Goal: Information Seeking & Learning: Learn about a topic

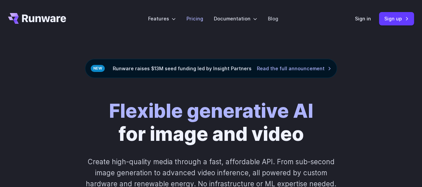
click at [194, 19] on link "Pricing" at bounding box center [195, 19] width 17 height 8
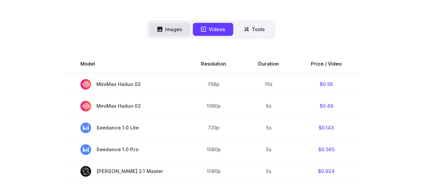
scroll to position [133, 0]
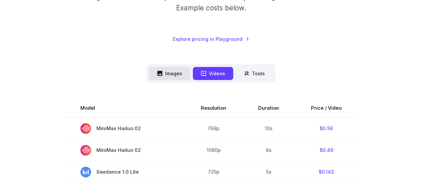
click at [156, 74] on button "Images" at bounding box center [169, 73] width 41 height 13
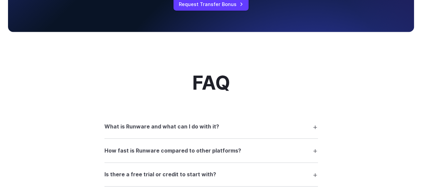
scroll to position [868, 0]
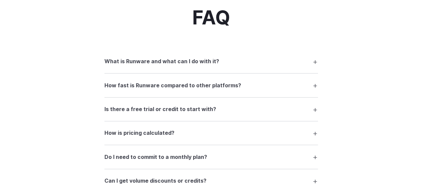
click at [129, 58] on summary "What is Runware and what can I do with it?" at bounding box center [211, 61] width 214 height 13
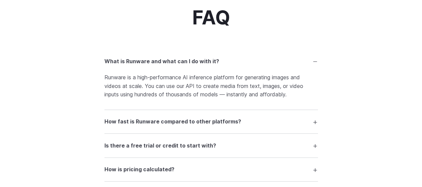
click at [129, 58] on summary "What is Runware and what can I do with it?" at bounding box center [211, 61] width 214 height 13
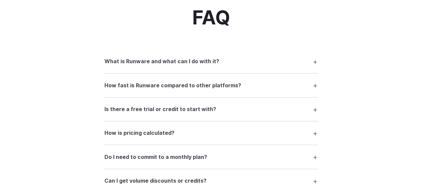
click at [127, 85] on h3 "How fast is Runware compared to other platforms?" at bounding box center [172, 85] width 137 height 9
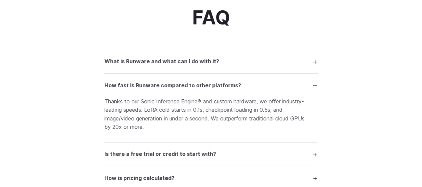
click at [127, 85] on h3 "How fast is Runware compared to other platforms?" at bounding box center [172, 85] width 137 height 9
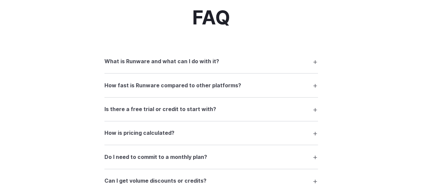
click at [127, 85] on h3 "How fast is Runware compared to other platforms?" at bounding box center [172, 85] width 137 height 9
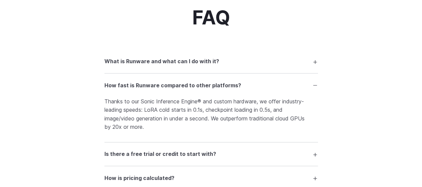
click at [127, 85] on h3 "How fast is Runware compared to other platforms?" at bounding box center [172, 85] width 137 height 9
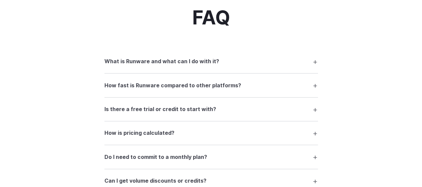
click at [127, 85] on h3 "How fast is Runware compared to other platforms?" at bounding box center [172, 85] width 137 height 9
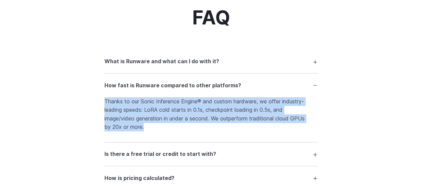
drag, startPoint x: 113, startPoint y: 104, endPoint x: 213, endPoint y: 140, distance: 106.2
click at [213, 140] on details "How fast is Runware compared to other platforms? Thanks to our Sonic Inference …" at bounding box center [211, 107] width 214 height 69
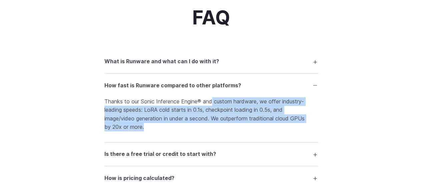
drag, startPoint x: 211, startPoint y: 100, endPoint x: 237, endPoint y: 130, distance: 39.2
click at [237, 130] on p "Thanks to our Sonic Inference Engine® and custom hardware, we offer industry-le…" at bounding box center [211, 114] width 214 height 34
click at [182, 128] on p "Thanks to our Sonic Inference Engine® and custom hardware, we offer industry-le…" at bounding box center [211, 114] width 214 height 34
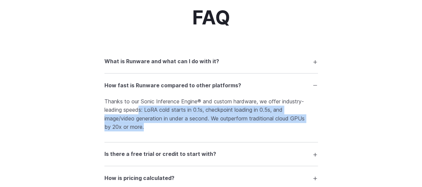
drag, startPoint x: 140, startPoint y: 110, endPoint x: 195, endPoint y: 134, distance: 60.2
click at [195, 134] on details "How fast is Runware compared to other platforms? Thanks to our Sonic Inference …" at bounding box center [211, 107] width 214 height 69
drag, startPoint x: 195, startPoint y: 134, endPoint x: 191, endPoint y: 130, distance: 5.9
click at [195, 134] on details "How fast is Runware compared to other platforms? Thanks to our Sonic Inference …" at bounding box center [211, 107] width 214 height 69
click at [146, 110] on p "Thanks to our Sonic Inference Engine® and custom hardware, we offer industry-le…" at bounding box center [211, 114] width 214 height 34
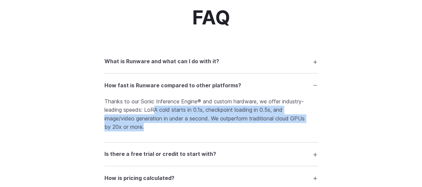
drag, startPoint x: 198, startPoint y: 126, endPoint x: 205, endPoint y: 128, distance: 7.5
click at [205, 128] on p "Thanks to our Sonic Inference Engine® and custom hardware, we offer industry-le…" at bounding box center [211, 114] width 214 height 34
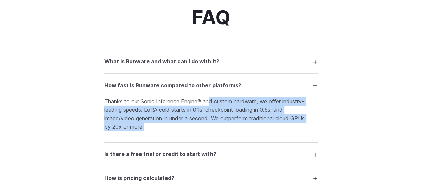
drag, startPoint x: 215, startPoint y: 116, endPoint x: 224, endPoint y: 133, distance: 18.7
click at [224, 131] on p "Thanks to our Sonic Inference Engine® and custom hardware, we offer industry-le…" at bounding box center [211, 114] width 214 height 34
click at [223, 130] on p "Thanks to our Sonic Inference Engine® and custom hardware, we offer industry-le…" at bounding box center [211, 114] width 214 height 34
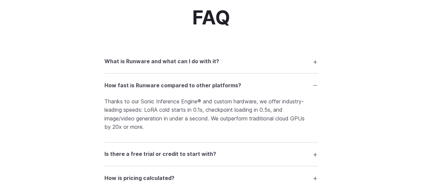
drag, startPoint x: 108, startPoint y: 88, endPoint x: 230, endPoint y: 133, distance: 129.6
click at [230, 133] on details "How fast is Runware compared to other platforms? Thanks to our Sonic Inference …" at bounding box center [211, 107] width 214 height 69
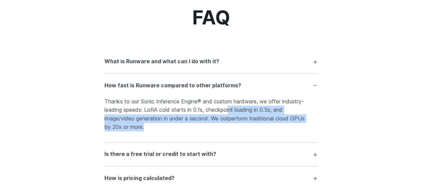
click at [238, 131] on p "Thanks to our Sonic Inference Engine® and custom hardware, we offer industry-le…" at bounding box center [211, 114] width 214 height 34
drag, startPoint x: 238, startPoint y: 132, endPoint x: 260, endPoint y: 129, distance: 22.5
click at [238, 131] on p "Thanks to our Sonic Inference Engine® and custom hardware, we offer industry-le…" at bounding box center [211, 114] width 214 height 34
click at [262, 130] on p "Thanks to our Sonic Inference Engine® and custom hardware, we offer industry-le…" at bounding box center [211, 114] width 214 height 34
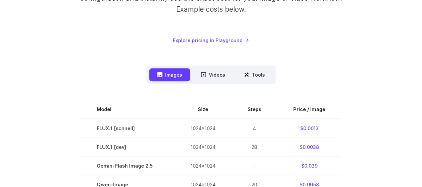
scroll to position [100, 0]
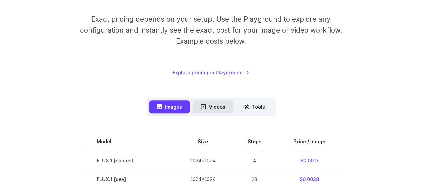
click at [203, 103] on button "Videos" at bounding box center [213, 106] width 40 height 13
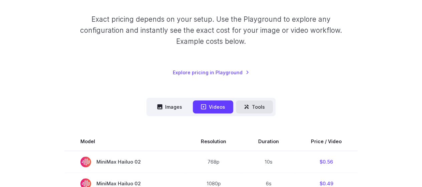
click at [244, 106] on icon at bounding box center [246, 106] width 5 height 5
click at [260, 106] on button "Tools" at bounding box center [254, 106] width 37 height 13
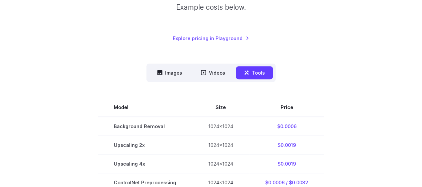
scroll to position [167, 0]
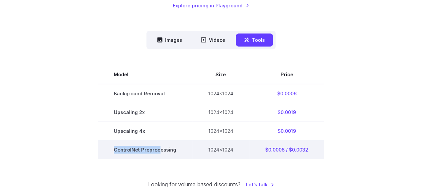
drag, startPoint x: 135, startPoint y: 152, endPoint x: 112, endPoint y: 152, distance: 23.0
click at [112, 152] on td "ControlNet Preprocessing" at bounding box center [145, 149] width 94 height 19
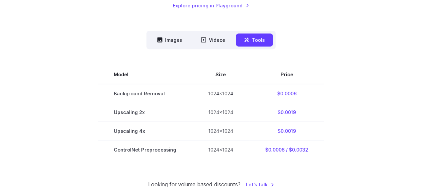
click at [71, 153] on section "Model Size Price Background Removal 1024x1024 $0.0006 Upscaling 2x 1024x1024 $0…" at bounding box center [211, 111] width 406 height 93
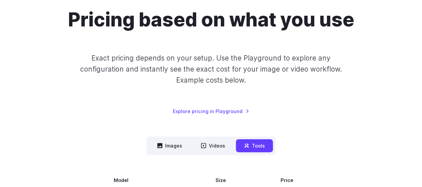
scroll to position [0, 0]
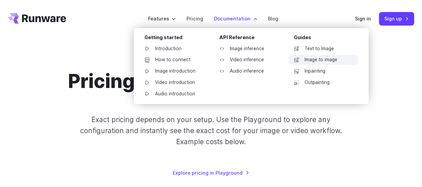
click at [304, 56] on link "Image to image" at bounding box center [323, 60] width 69 height 10
